Goal: Information Seeking & Learning: Learn about a topic

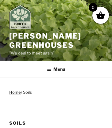
click at [22, 18] on img at bounding box center [20, 17] width 22 height 25
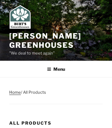
scroll to position [3313, 0]
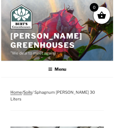
scroll to position [506, 0]
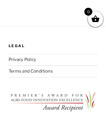
scroll to position [377, 0]
